Goal: Task Accomplishment & Management: Use online tool/utility

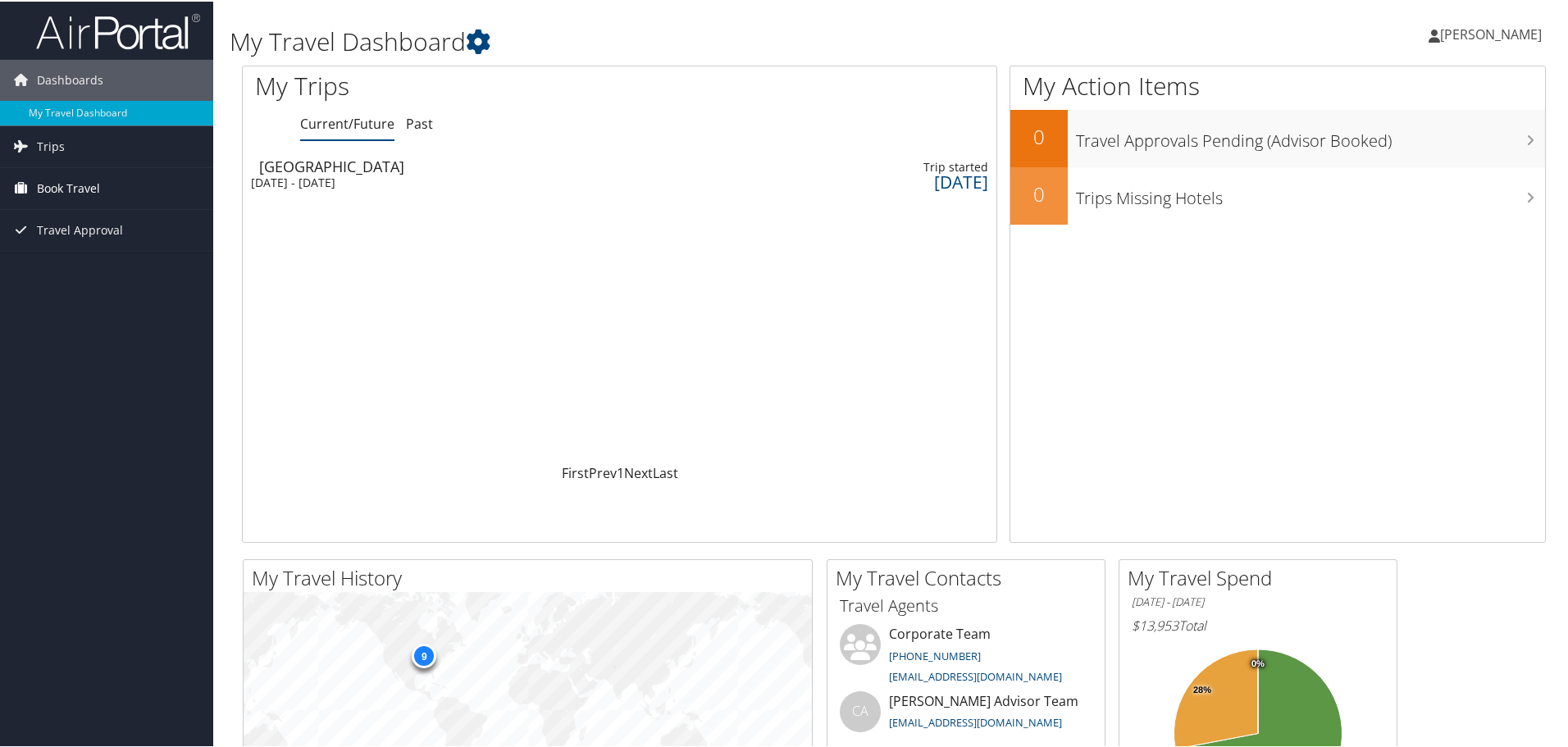
click at [71, 178] on span "Book Travel" at bounding box center [69, 187] width 63 height 41
click at [91, 226] on link "Agent Booking Request" at bounding box center [107, 220] width 214 height 25
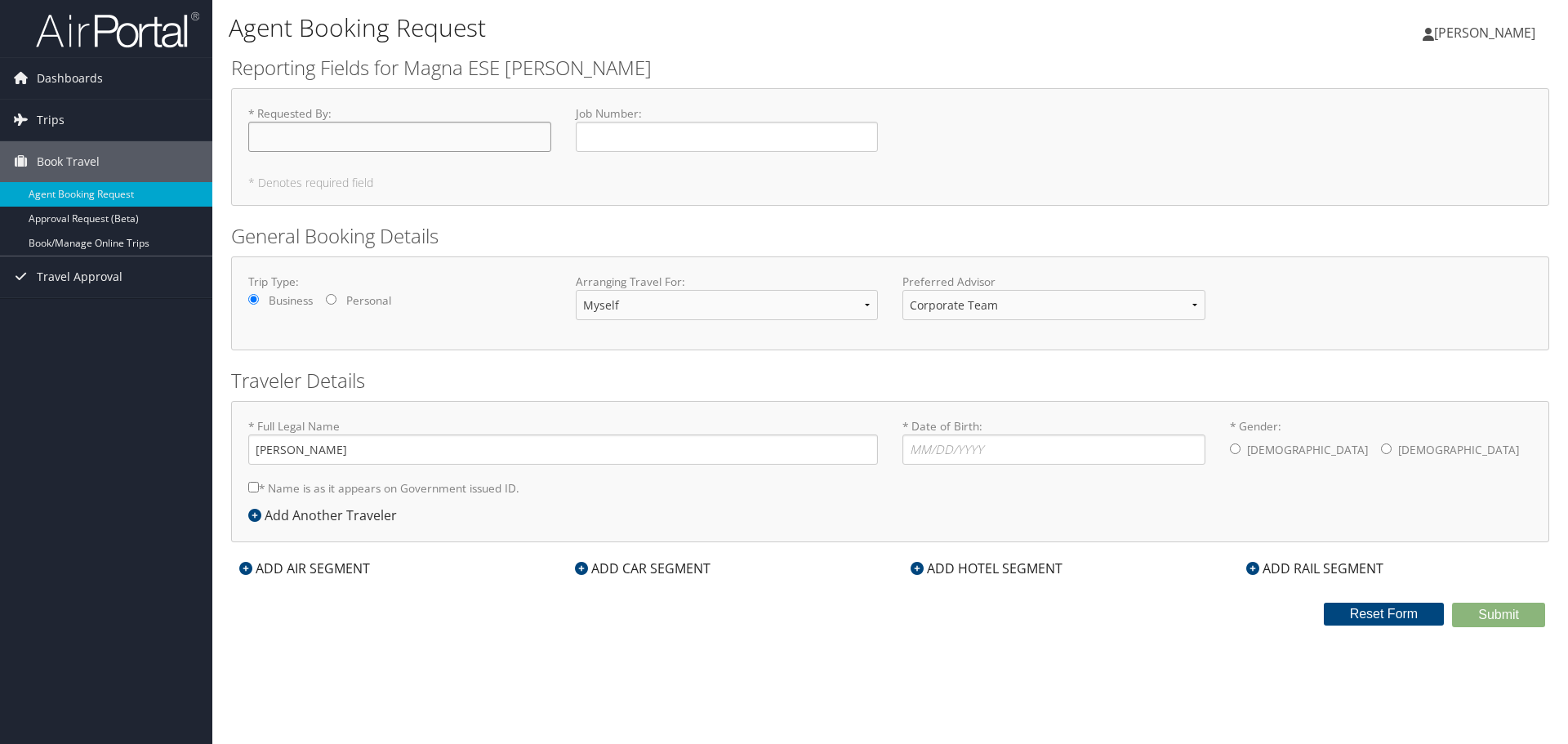
click at [271, 129] on input "* Requested By : Required" at bounding box center [400, 137] width 303 height 30
click at [79, 241] on link "Book/Manage Online Trips" at bounding box center [106, 244] width 213 height 25
